Goal: Browse casually

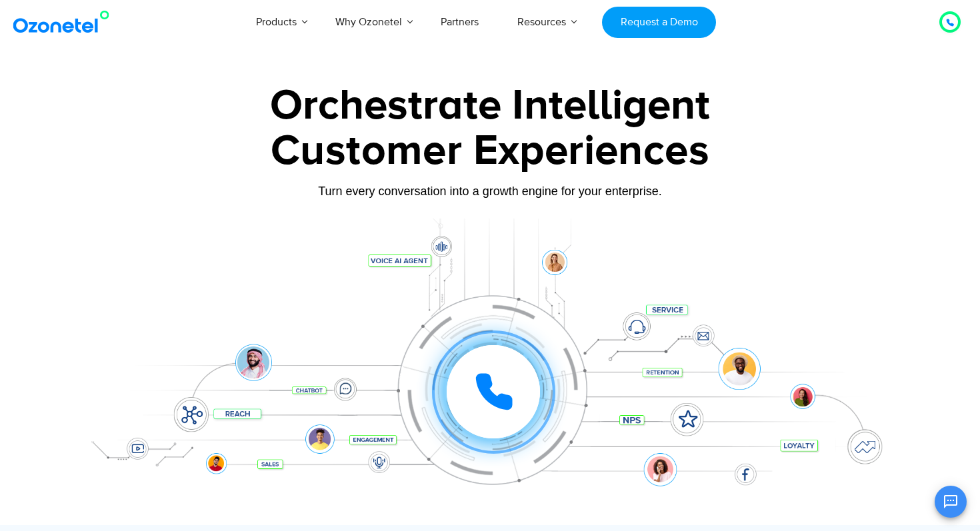
drag, startPoint x: 610, startPoint y: 425, endPoint x: 742, endPoint y: 331, distance: 162.5
click at [742, 330] on div "Click to experience it! Call in progress... 1 2 3 4 5 6 7 8 9 # 0" at bounding box center [490, 365] width 834 height 227
drag, startPoint x: 698, startPoint y: 335, endPoint x: 718, endPoint y: 255, distance: 82.5
click at [715, 255] on div "Click to experience it! Call in progress... 1 2 3 4 5 6 7 8 9 # 0" at bounding box center [490, 365] width 834 height 227
drag, startPoint x: 473, startPoint y: 305, endPoint x: 643, endPoint y: 269, distance: 173.0
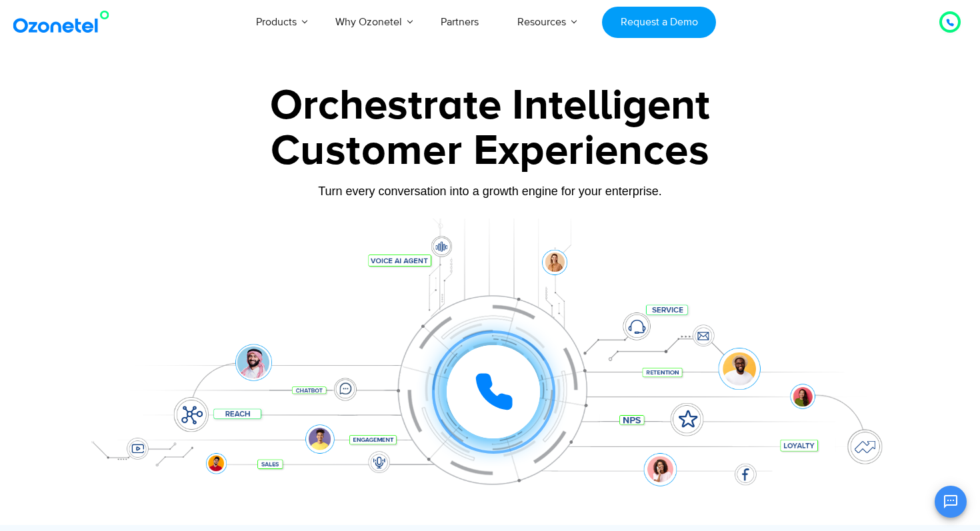
click at [643, 269] on div "Click to experience it! Call in progress... 1 2 3 4 5 6 7 8 9 # 0" at bounding box center [490, 365] width 834 height 227
click at [947, 493] on button "Open chat" at bounding box center [951, 502] width 32 height 32
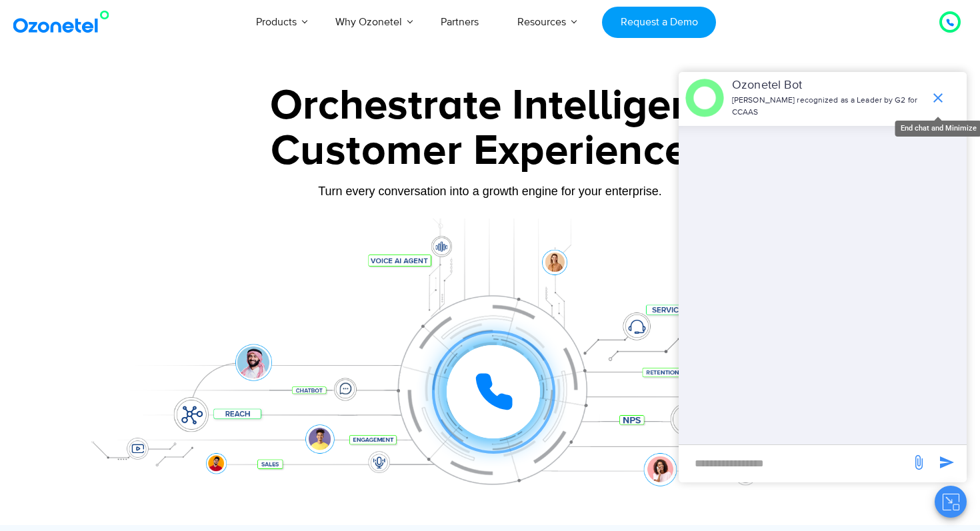
click at [938, 103] on icon "end chat or minimize" at bounding box center [938, 98] width 16 height 16
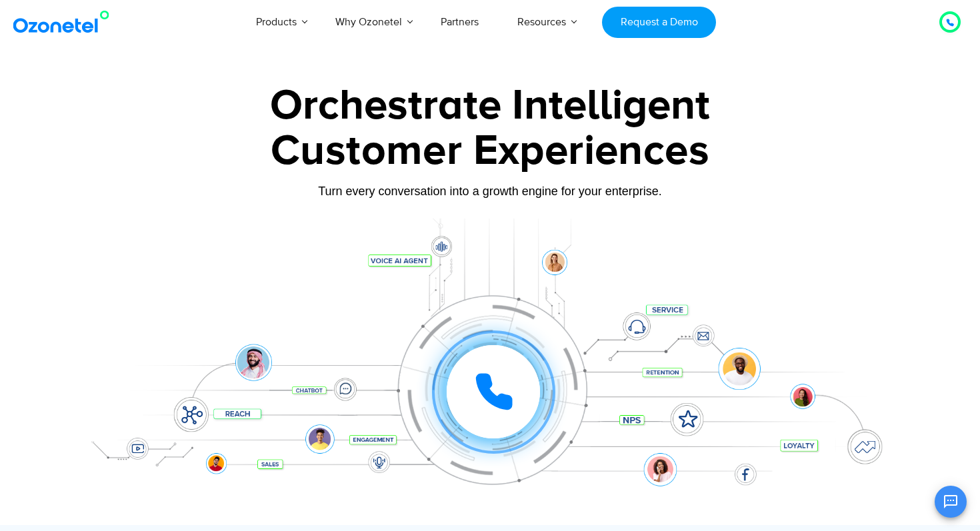
click at [815, 223] on div at bounding box center [490, 372] width 834 height 307
click at [370, 157] on div "Customer Experiences" at bounding box center [490, 151] width 834 height 64
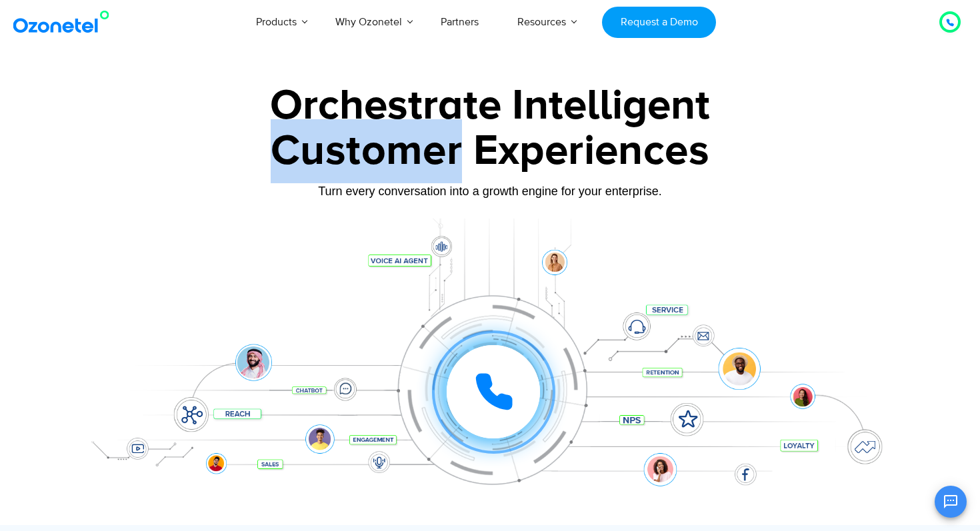
click at [370, 157] on div "Customer Experiences" at bounding box center [490, 151] width 834 height 64
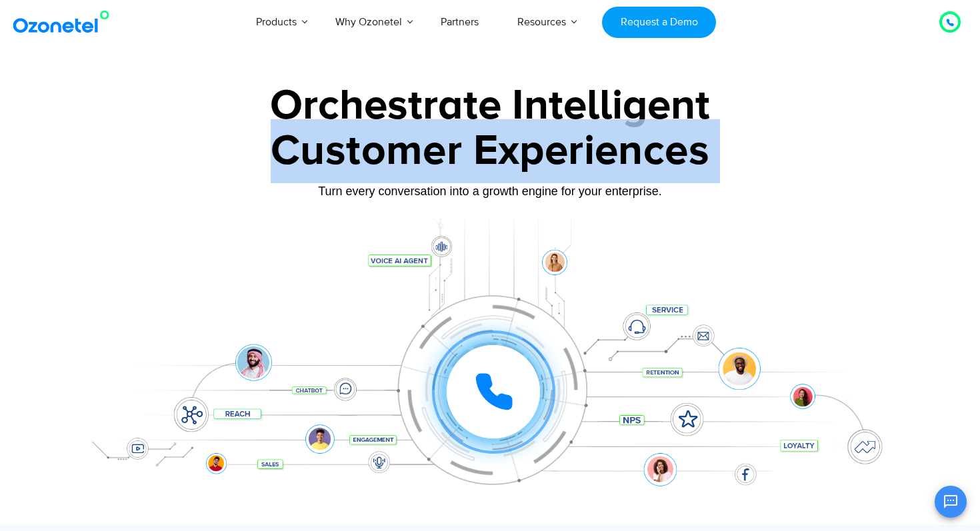
click at [370, 157] on div "Customer Experiences" at bounding box center [490, 151] width 834 height 64
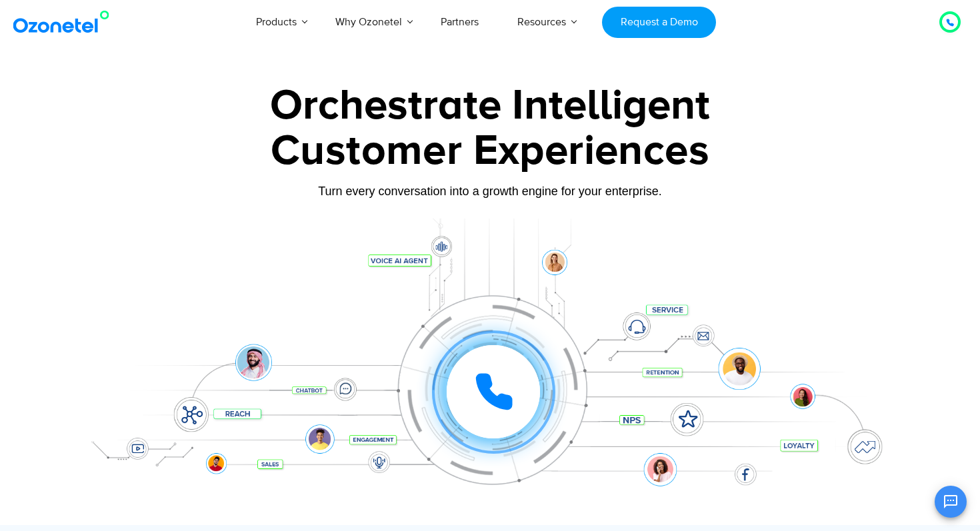
click at [442, 83] on div at bounding box center [490, 298] width 980 height 454
click at [449, 101] on div "Orchestrate Intelligent" at bounding box center [490, 106] width 834 height 43
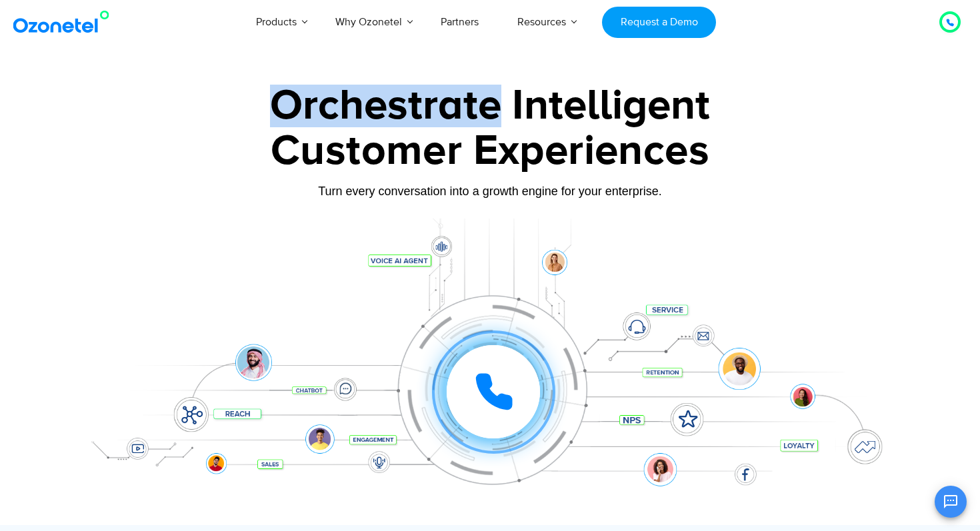
click at [449, 101] on div "Orchestrate Intelligent" at bounding box center [490, 106] width 834 height 43
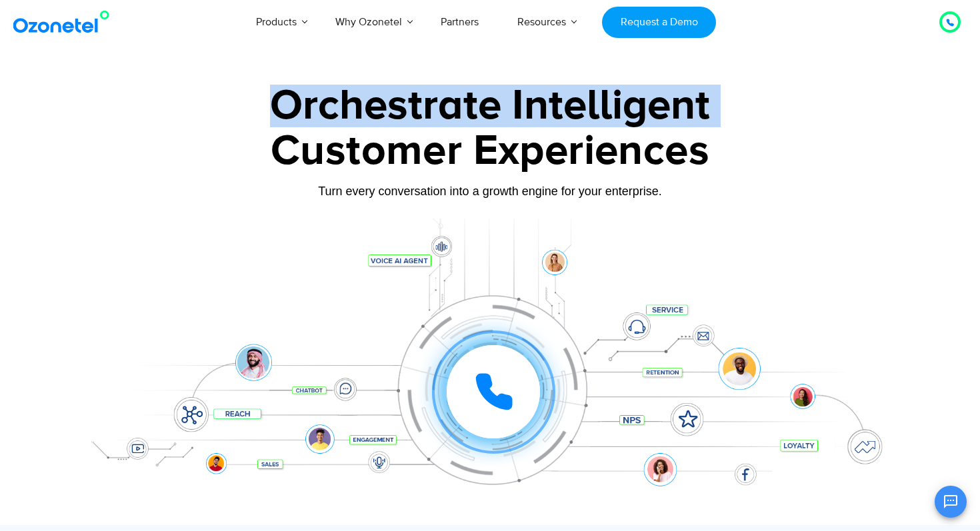
click at [449, 101] on div "Orchestrate Intelligent" at bounding box center [490, 106] width 834 height 43
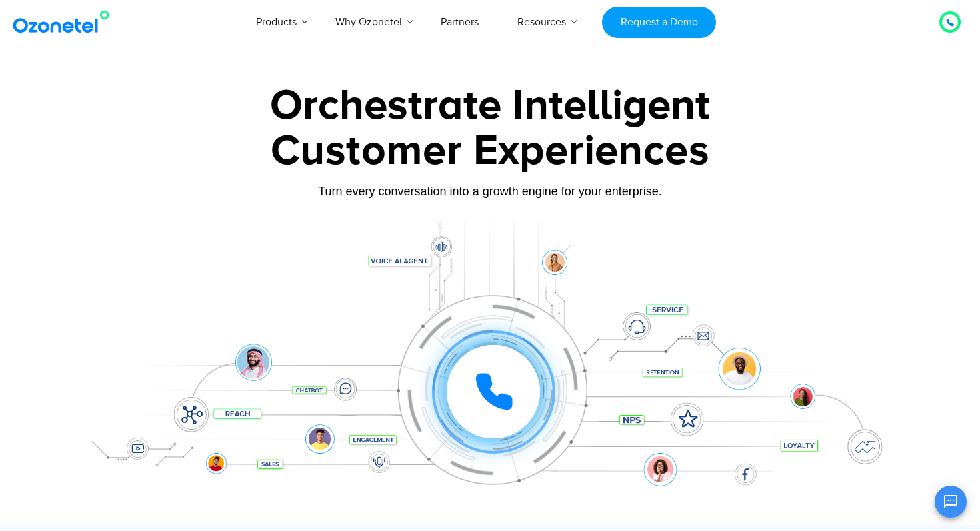
click at [512, 151] on div "Customer Experiences" at bounding box center [490, 151] width 834 height 64
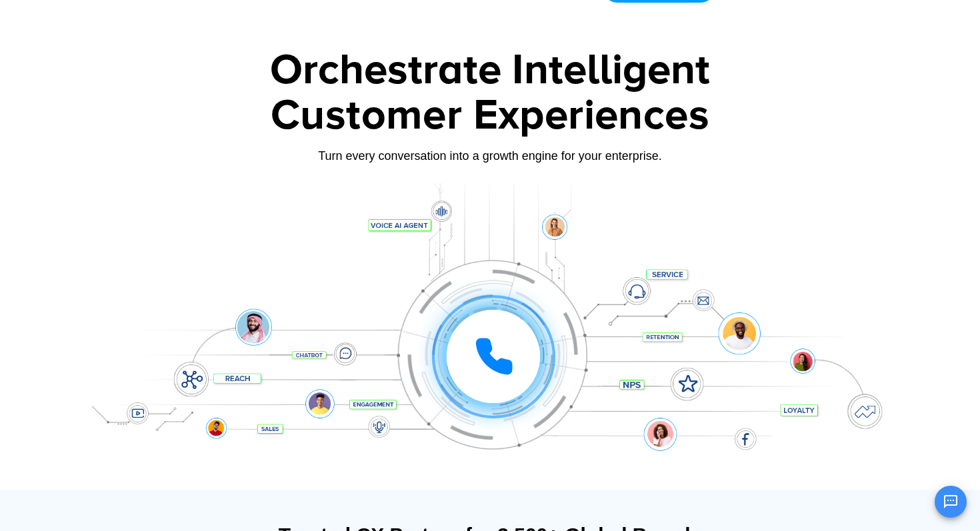
scroll to position [43, 0]
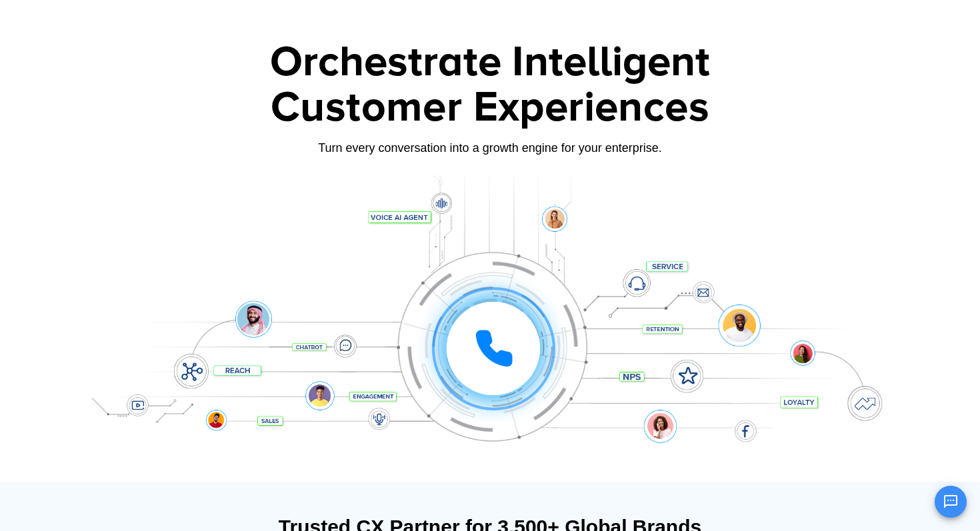
drag, startPoint x: 519, startPoint y: 205, endPoint x: 596, endPoint y: 192, distance: 78.5
click at [596, 192] on div at bounding box center [490, 328] width 834 height 307
